Goal: Information Seeking & Learning: Compare options

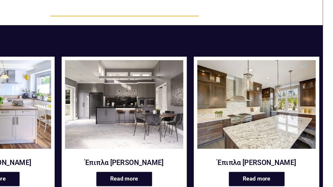
scroll to position [76, 0]
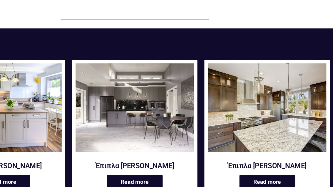
click at [228, 138] on h2 "Έπιπλα κουζίνας Guincho" at bounding box center [277, 139] width 99 height 8
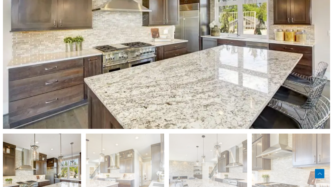
scroll to position [338, 0]
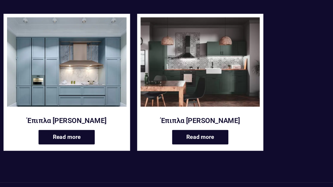
scroll to position [351, 0]
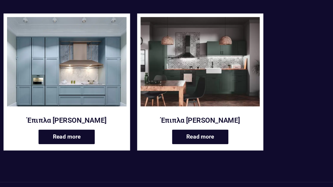
click at [58, 124] on link "Read more" at bounding box center [55, 130] width 47 height 12
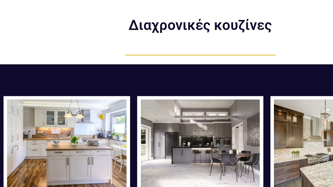
scroll to position [0, 0]
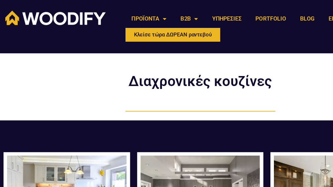
click at [134, 20] on link "ΠΡΟΪΟΝΤΑ" at bounding box center [123, 16] width 41 height 14
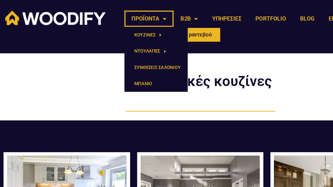
click at [130, 30] on span "Menu" at bounding box center [131, 29] width 5 height 10
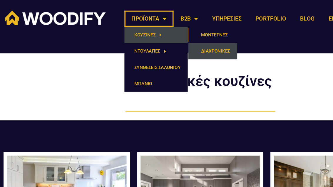
click at [178, 28] on link "ΜΟΝΤΕΡΝΕΣ" at bounding box center [177, 29] width 41 height 14
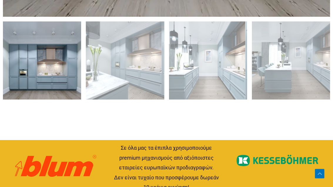
scroll to position [562, 0]
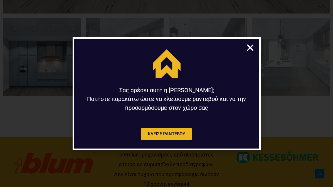
click at [254, 66] on section "Σας αρέσει αυτή η [PERSON_NAME]; Πατήστε παρακάτω ώστε να κλείσουμε ραντεβού κα…" at bounding box center [167, 93] width 188 height 113
click at [249, 52] on icon "Close" at bounding box center [250, 47] width 9 height 9
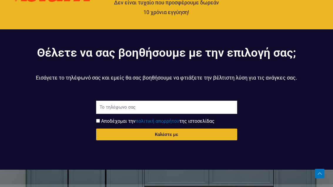
scroll to position [733, 0]
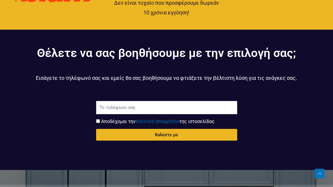
click at [51, 120] on section "Τηλέφωνο Αποδοχή όρων χρήσης Αποδέχομαι την πολιτική απορρήτου της ιστοσελίδας …" at bounding box center [166, 121] width 327 height 46
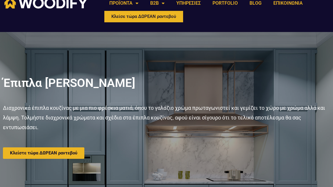
scroll to position [0, 0]
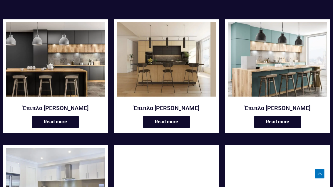
scroll to position [80, 0]
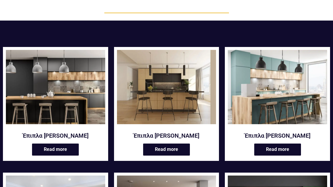
click at [83, 80] on img at bounding box center [55, 87] width 99 height 74
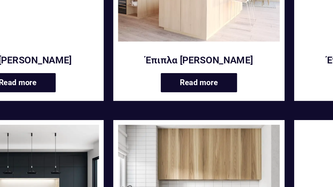
scroll to position [508, 0]
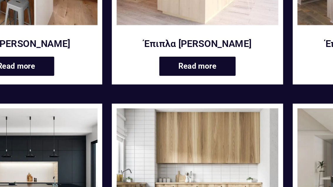
click at [117, 125] on img at bounding box center [166, 162] width 99 height 74
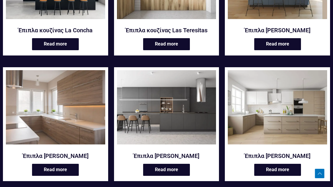
scroll to position [688, 0]
click at [61, 152] on h2 "Έπιπλα κουζίνας Nudey" at bounding box center [55, 156] width 99 height 8
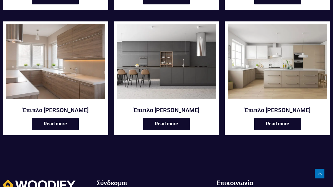
scroll to position [731, 0]
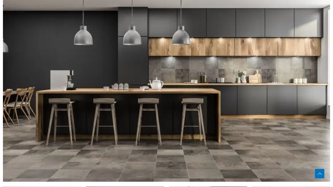
scroll to position [284, 0]
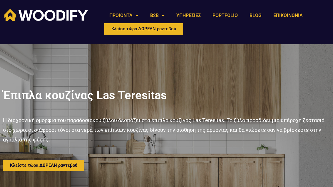
click at [135, 171] on div "Κλείστε τώρα ΔΩΡΕΑΝ ραντεβού" at bounding box center [166, 165] width 327 height 11
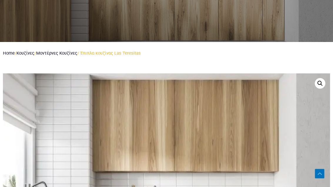
scroll to position [155, 0]
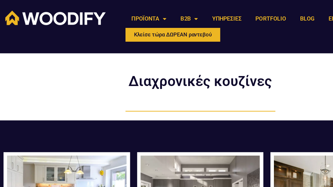
click at [138, 19] on link "ΠΡΟΪΟΝΤΑ" at bounding box center [123, 16] width 41 height 14
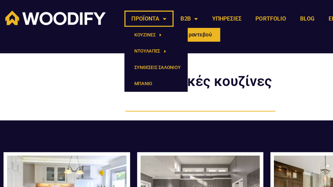
click at [129, 56] on link "ΣΥΝΘΕΣΕΙΣ ΣΑΛΟΝΙΟΥ" at bounding box center [129, 56] width 53 height 14
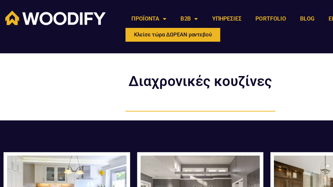
click at [137, 18] on link "ΠΡΟΪΟΝΤΑ" at bounding box center [123, 16] width 41 height 14
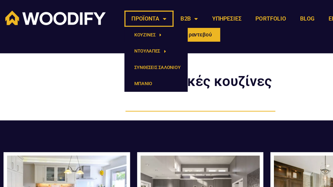
click at [119, 69] on link "ΜΠΑΝΙΟ" at bounding box center [129, 70] width 53 height 14
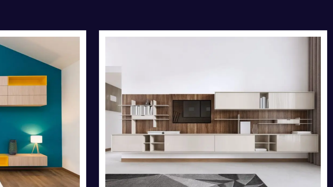
scroll to position [111, 0]
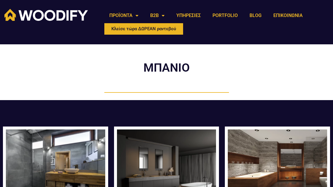
click at [140, 18] on link "ΠΡΟΪΟΝΤΑ" at bounding box center [123, 16] width 41 height 14
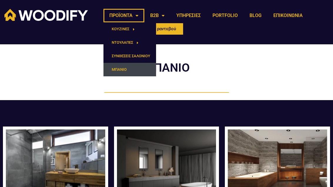
click at [131, 28] on span "Menu" at bounding box center [131, 29] width 5 height 10
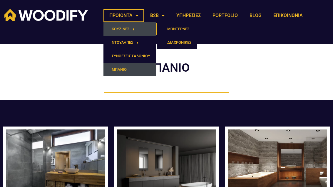
click at [179, 45] on link "ΔΙΑΧΡΟΝΙΚΕΣ" at bounding box center [177, 43] width 41 height 14
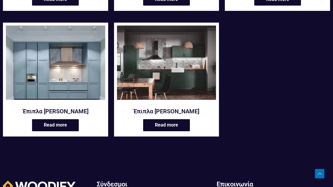
scroll to position [357, 0]
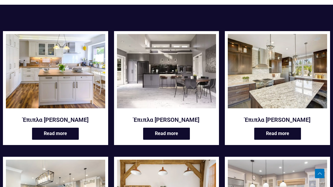
scroll to position [96, 0]
click at [58, 131] on link "Read more" at bounding box center [55, 134] width 47 height 12
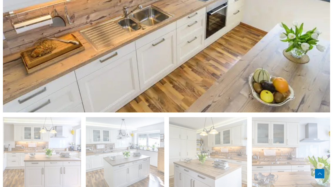
scroll to position [319, 0]
